Goal: Information Seeking & Learning: Learn about a topic

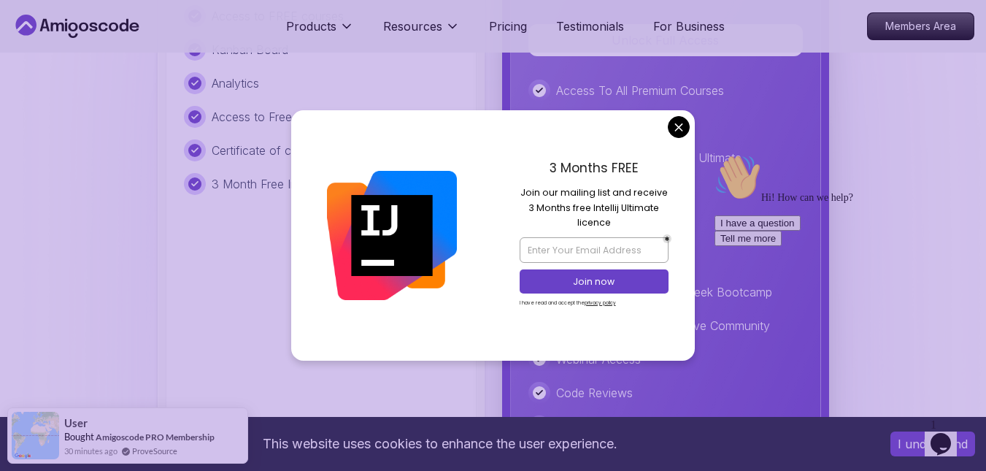
scroll to position [3434, 0]
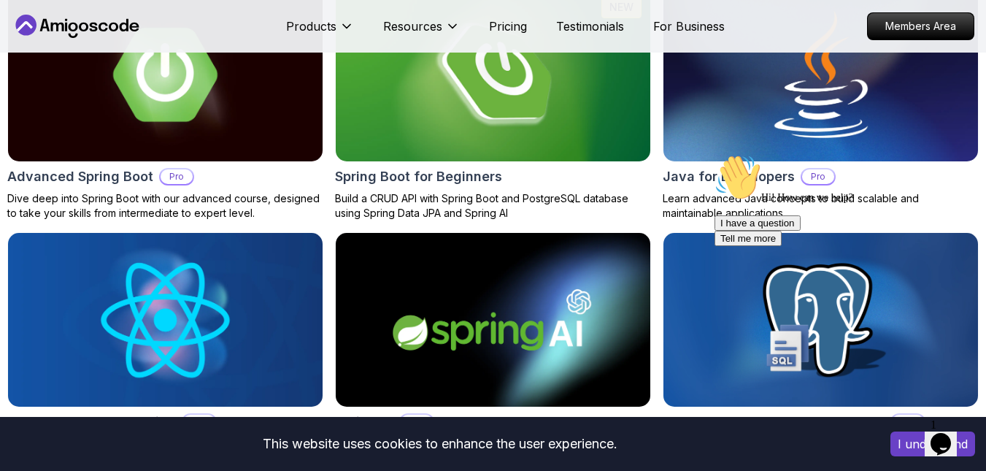
scroll to position [1550, 0]
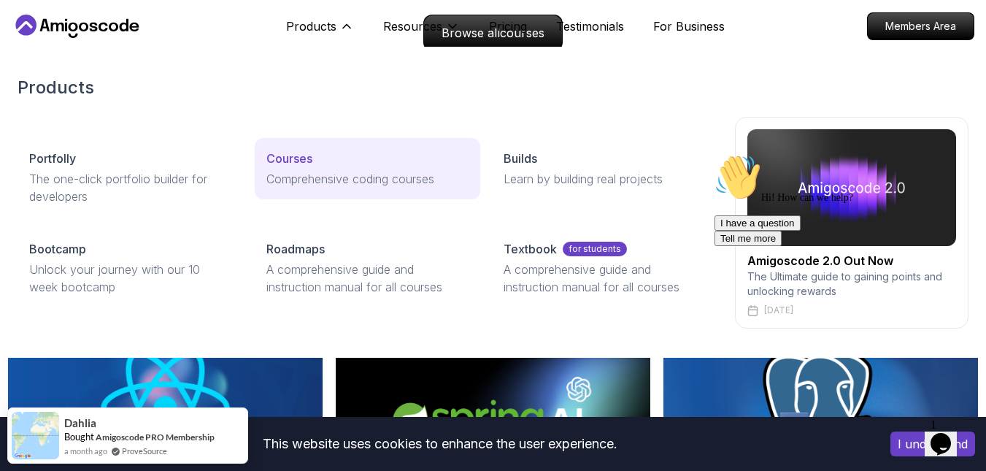
click at [321, 160] on div "Courses" at bounding box center [367, 159] width 202 height 18
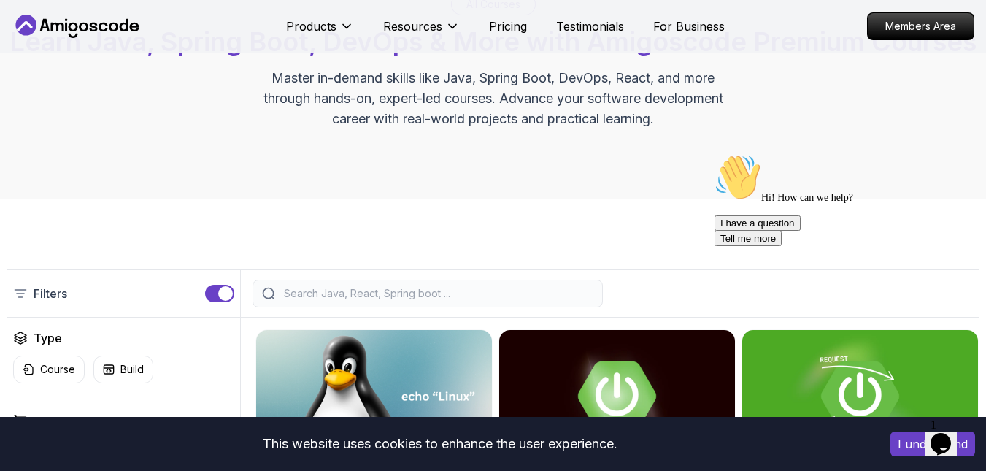
scroll to position [152, 0]
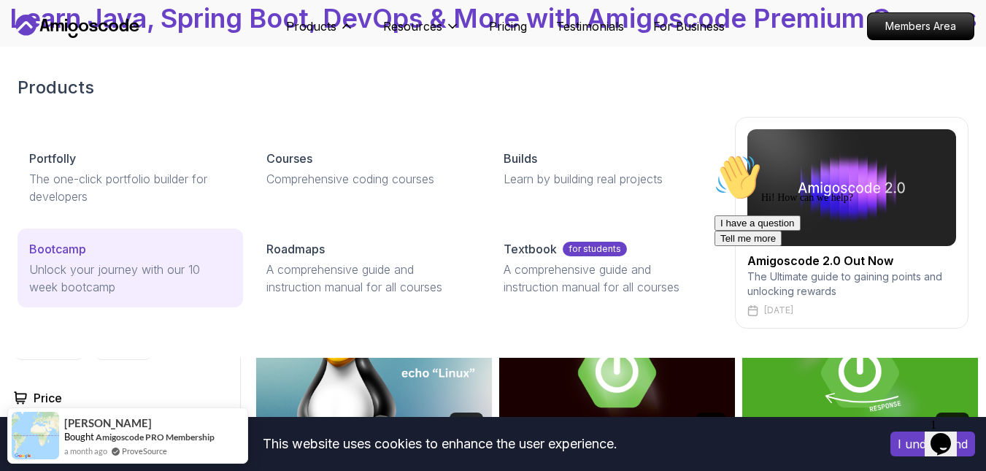
click at [192, 259] on link "Bootcamp Unlock your journey with our 10 week bootcamp" at bounding box center [130, 267] width 225 height 79
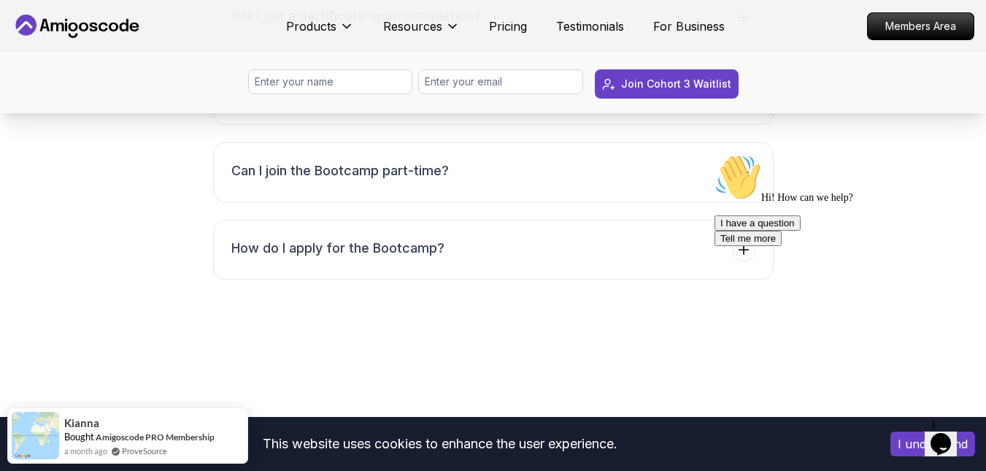
scroll to position [5895, 0]
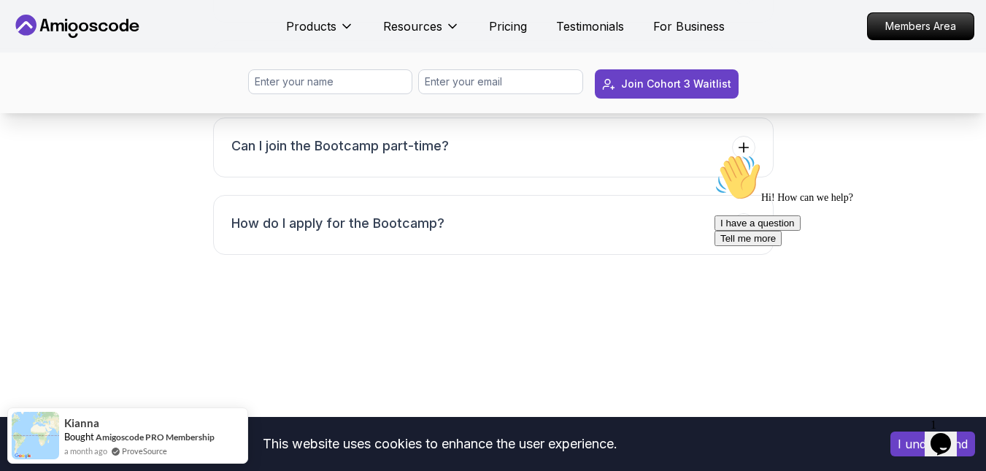
click at [694, 100] on button "How much does the Bootcamp cost?" at bounding box center [493, 70] width 560 height 60
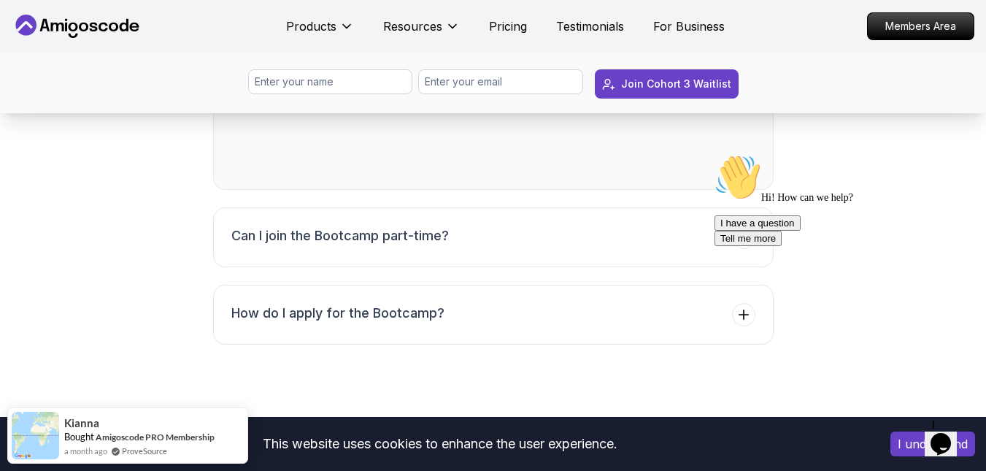
scroll to position [5837, 0]
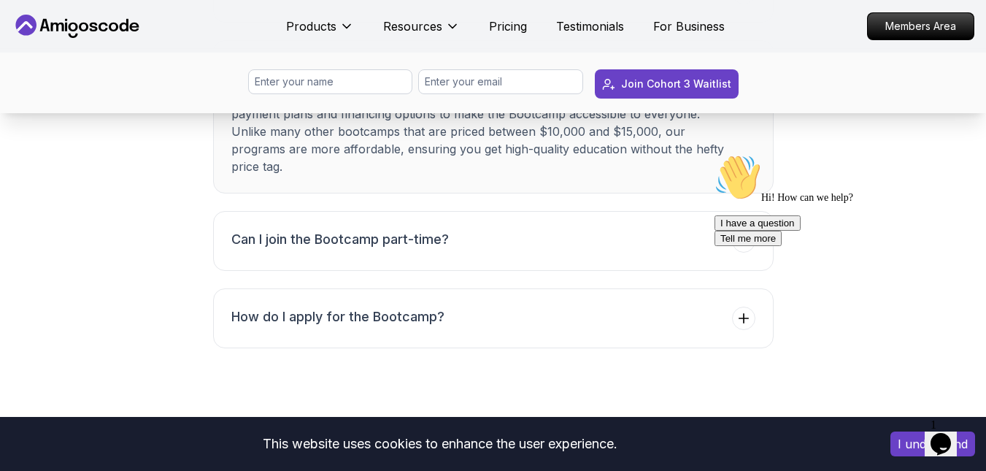
click at [731, 154] on div at bounding box center [845, 154] width 263 height 0
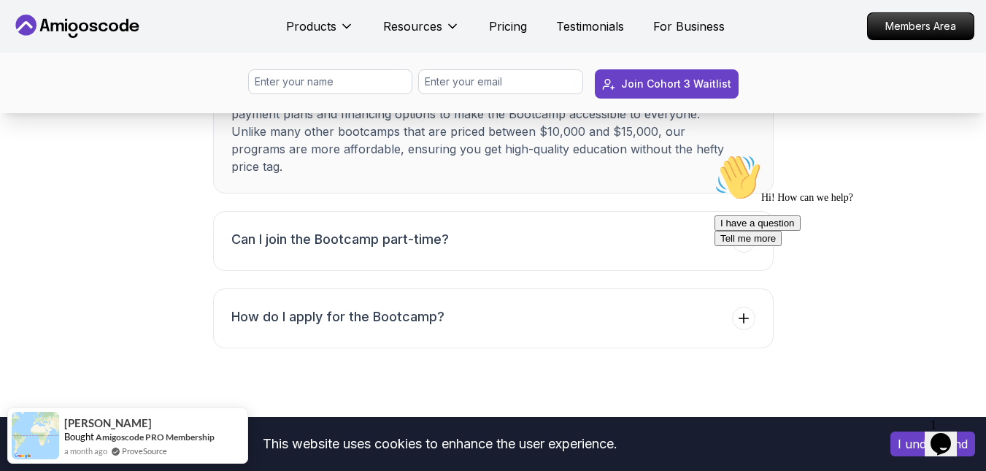
click at [737, 154] on div at bounding box center [845, 154] width 263 height 0
click at [747, 154] on div at bounding box center [845, 154] width 263 height 0
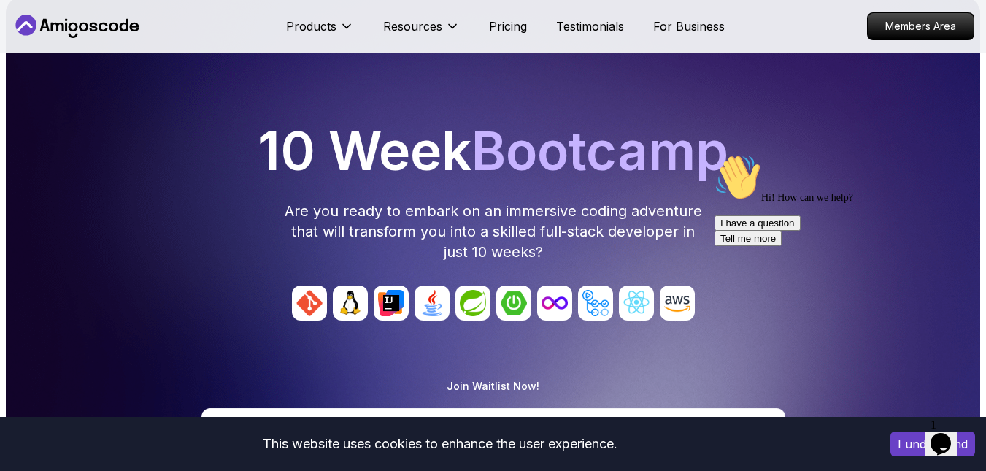
scroll to position [0, 0]
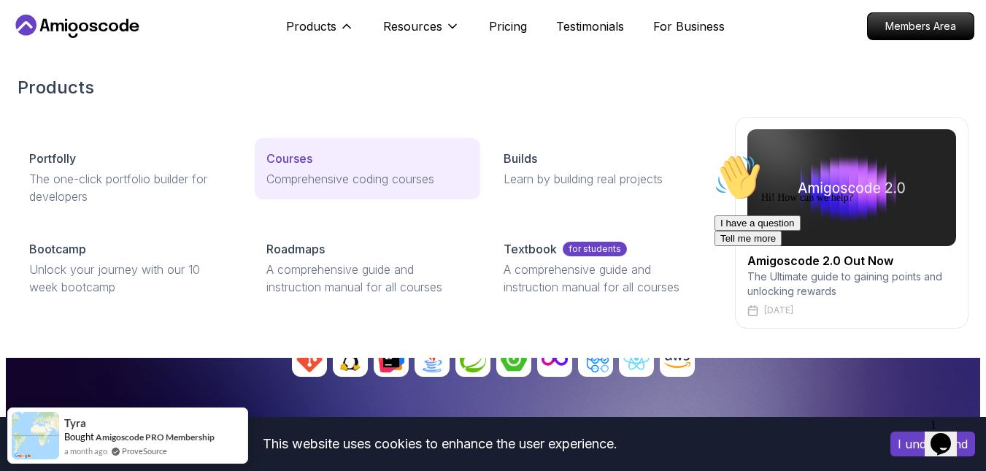
click at [325, 171] on p "Comprehensive coding courses" at bounding box center [367, 179] width 202 height 18
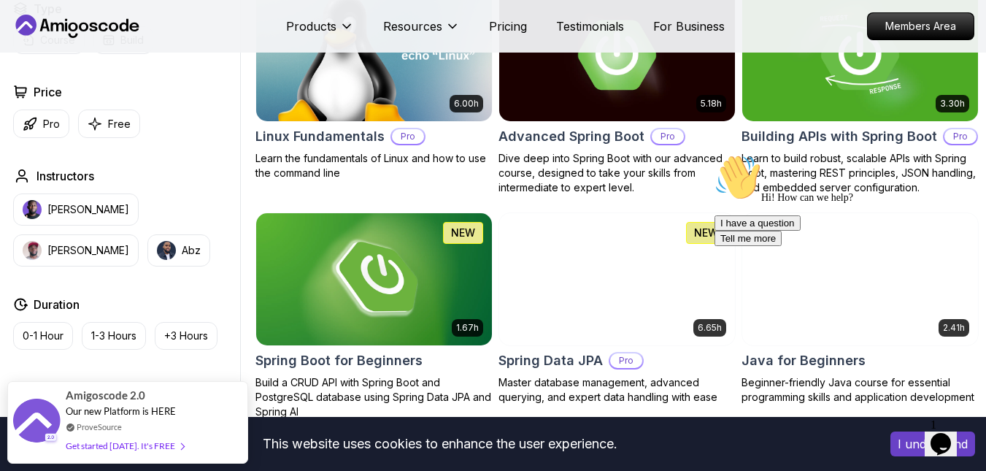
scroll to position [458, 0]
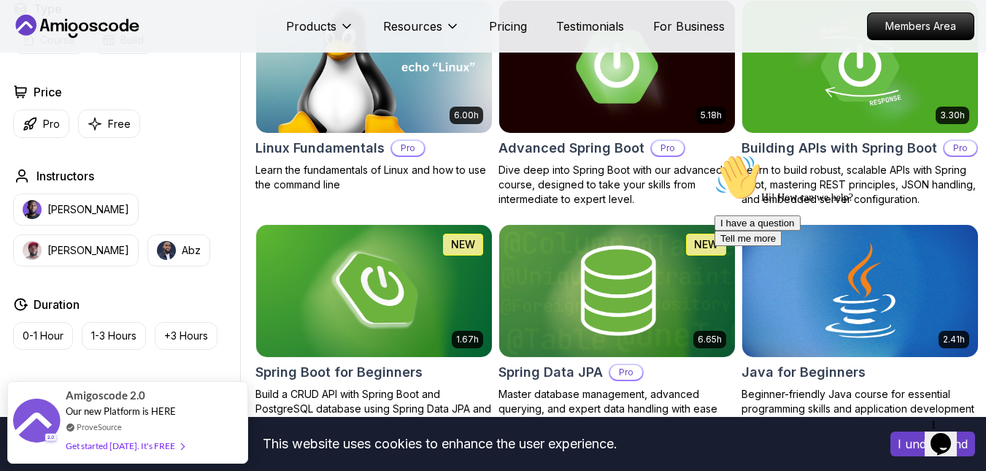
click at [613, 120] on img at bounding box center [616, 66] width 247 height 139
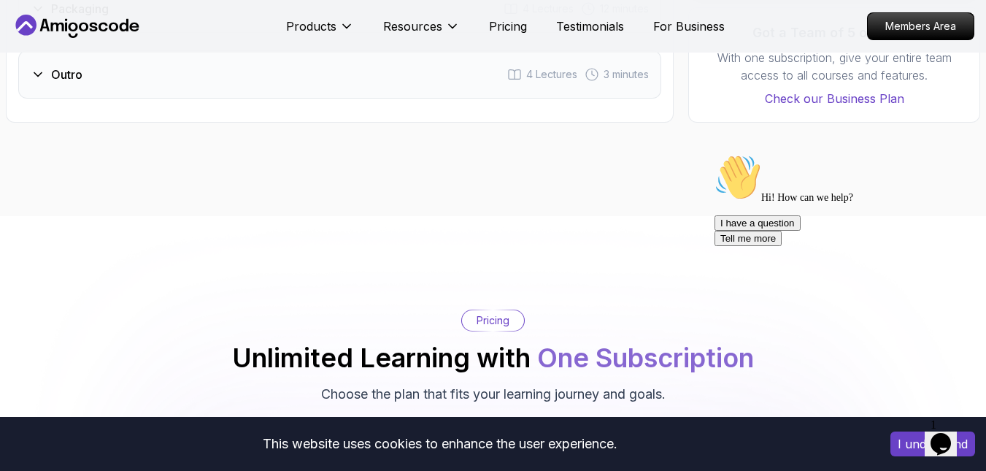
scroll to position [3262, 0]
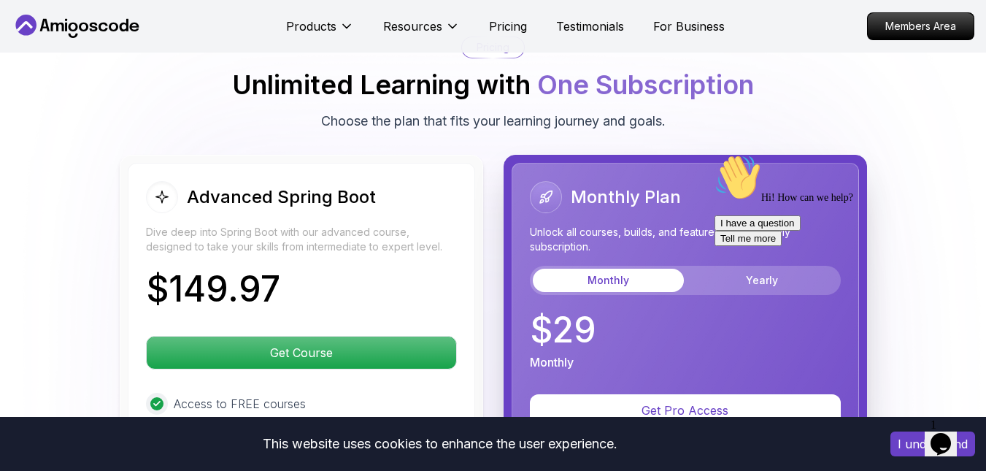
click at [800, 154] on div at bounding box center [845, 154] width 263 height 0
click at [764, 154] on div at bounding box center [845, 154] width 263 height 0
click at [726, 154] on div at bounding box center [845, 154] width 263 height 0
click at [714, 154] on icon "Chat attention grabber" at bounding box center [714, 154] width 0 height 0
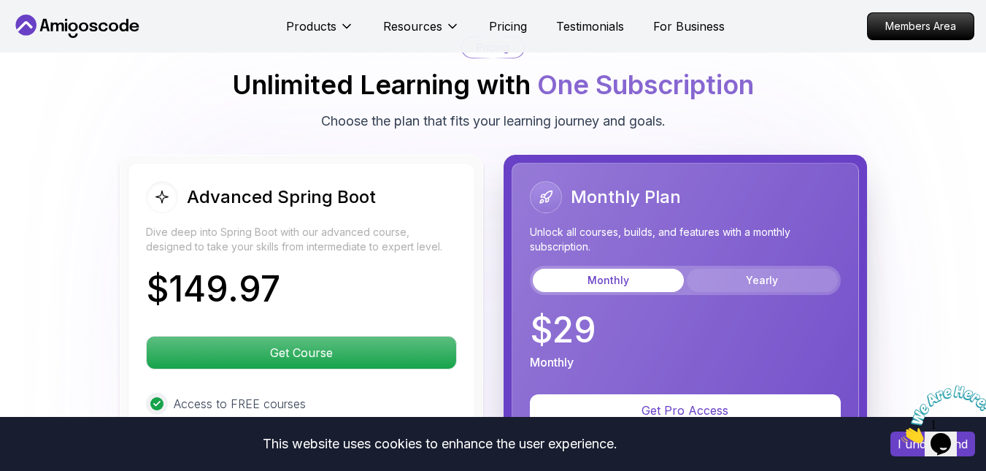
click at [704, 268] on button "Yearly" at bounding box center [762, 279] width 151 height 23
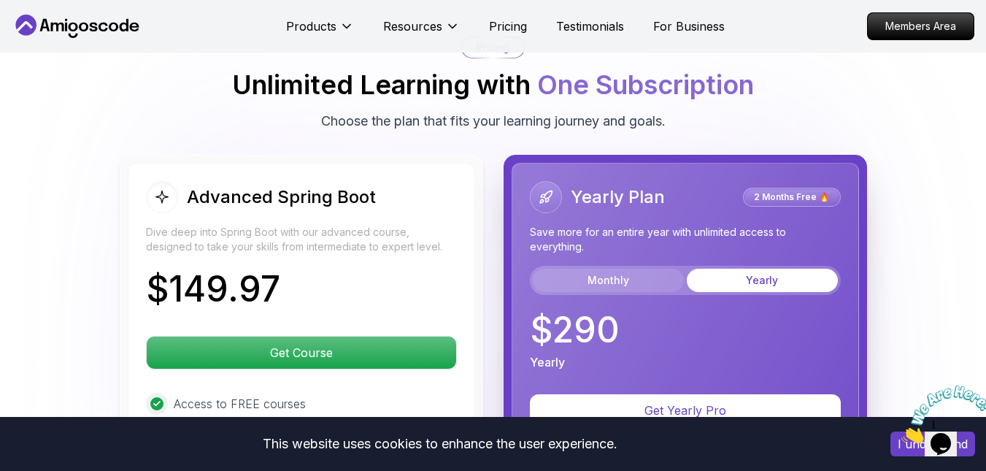
click at [625, 268] on button "Monthly" at bounding box center [608, 279] width 151 height 23
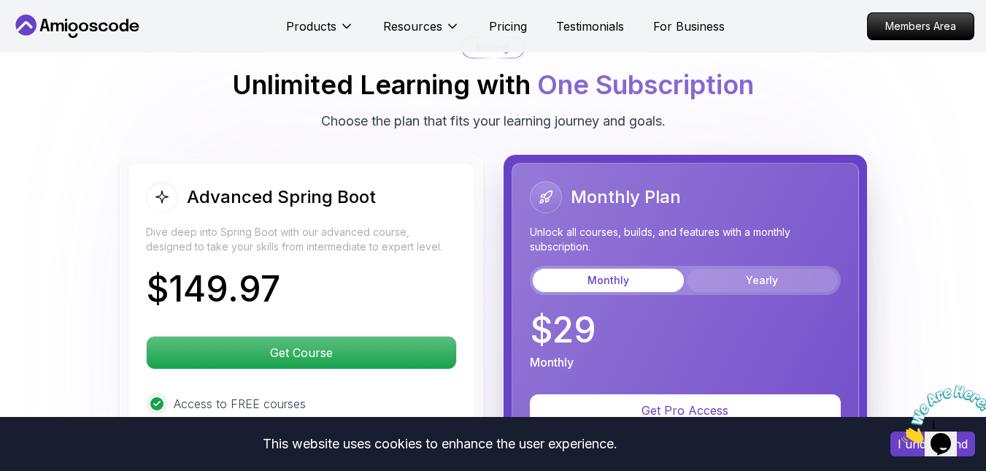
click at [698, 268] on button "Yearly" at bounding box center [762, 279] width 151 height 23
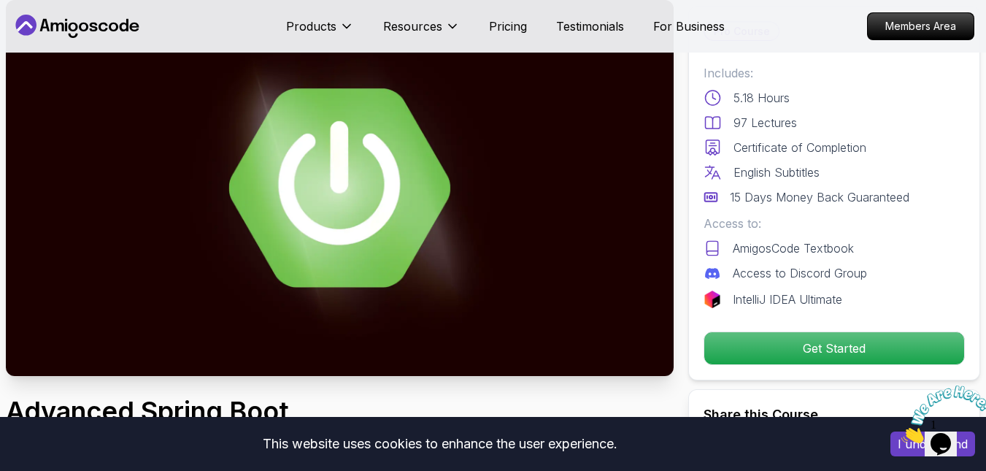
scroll to position [22, 0]
